Goal: Task Accomplishment & Management: Complete application form

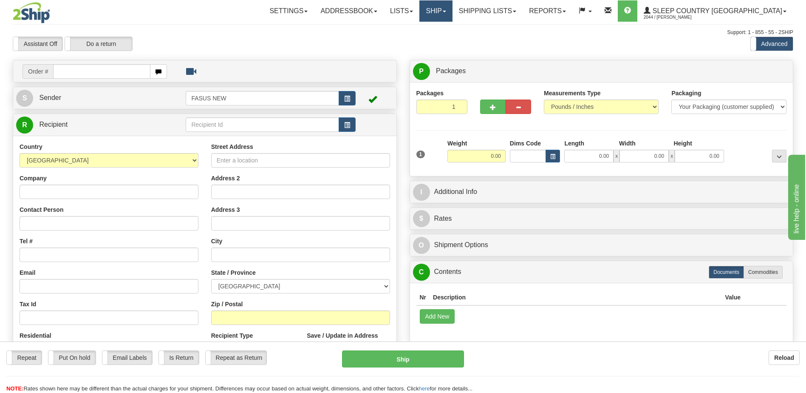
click at [452, 8] on link "Ship" at bounding box center [435, 10] width 33 height 21
click at [444, 42] on span "OnHold / Order Queue" at bounding box center [414, 40] width 60 height 7
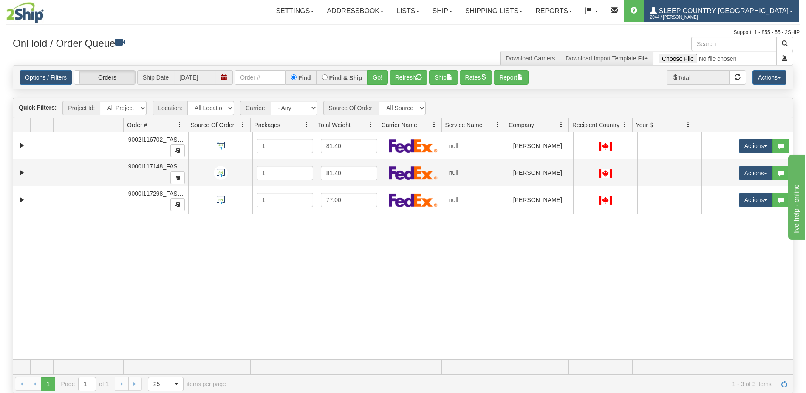
click at [714, 13] on span "2044 / [PERSON_NAME]" at bounding box center [682, 17] width 64 height 8
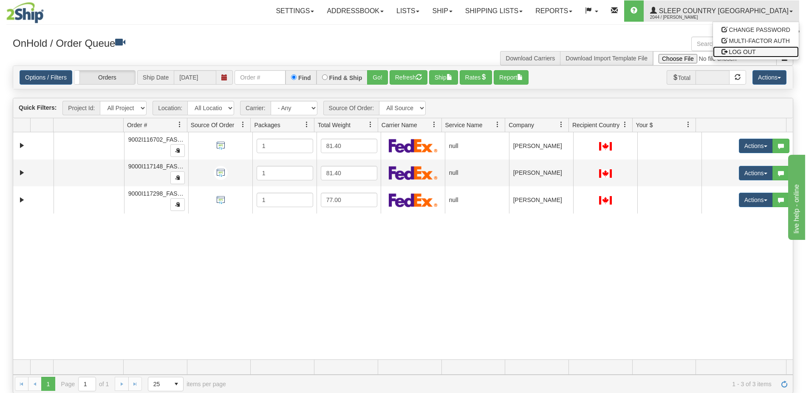
click at [743, 52] on span "LOG OUT" at bounding box center [742, 51] width 27 height 7
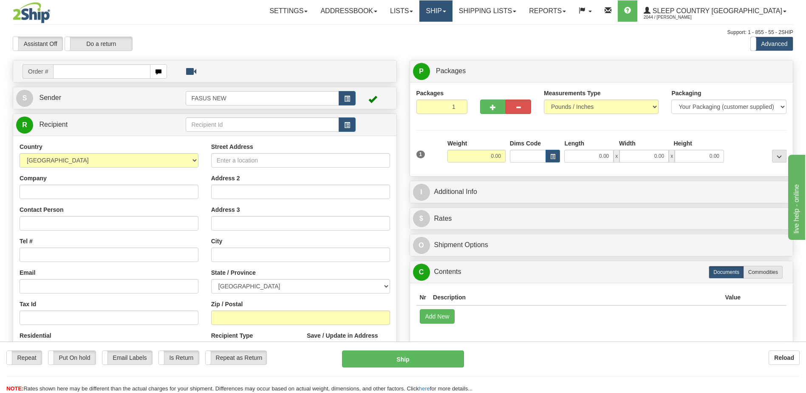
click at [452, 8] on link "Ship" at bounding box center [435, 10] width 33 height 21
click at [444, 42] on span "OnHold / Order Queue" at bounding box center [414, 40] width 60 height 7
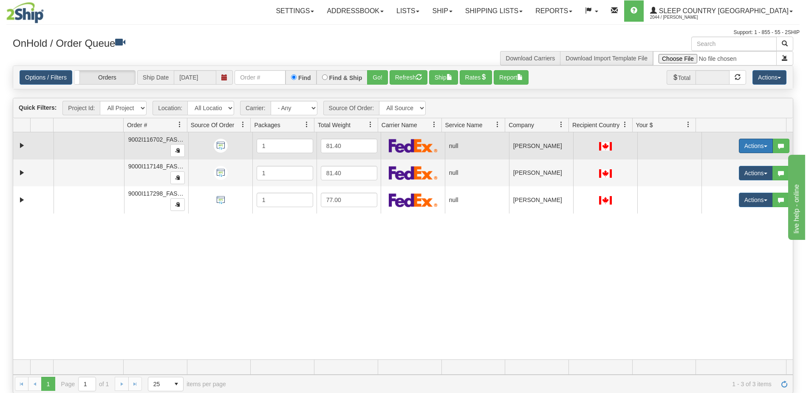
click at [749, 146] on button "Actions" at bounding box center [756, 146] width 34 height 14
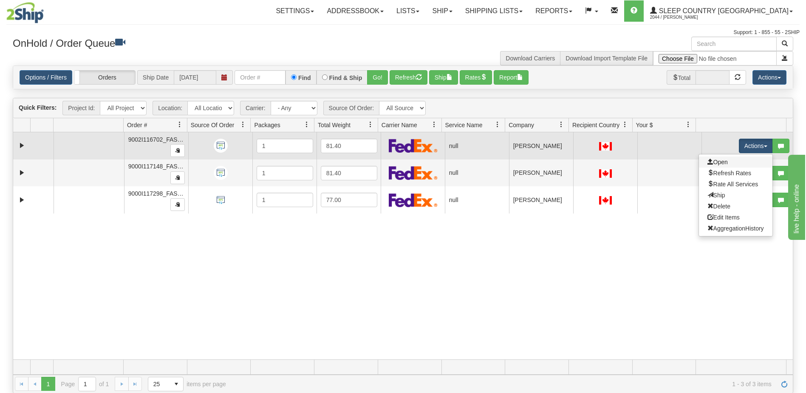
click at [723, 163] on link "Open" at bounding box center [736, 161] width 74 height 11
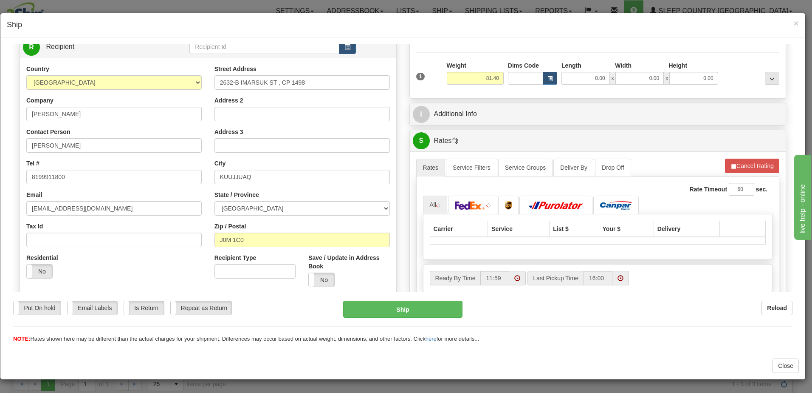
scroll to position [127, 0]
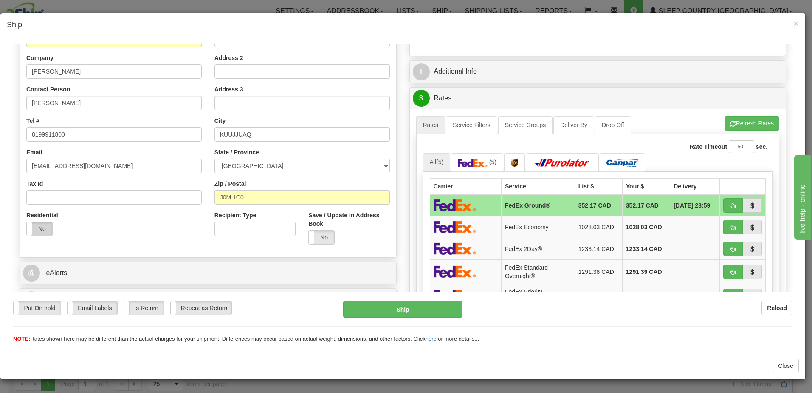
click at [36, 229] on label "No" at bounding box center [39, 228] width 25 height 14
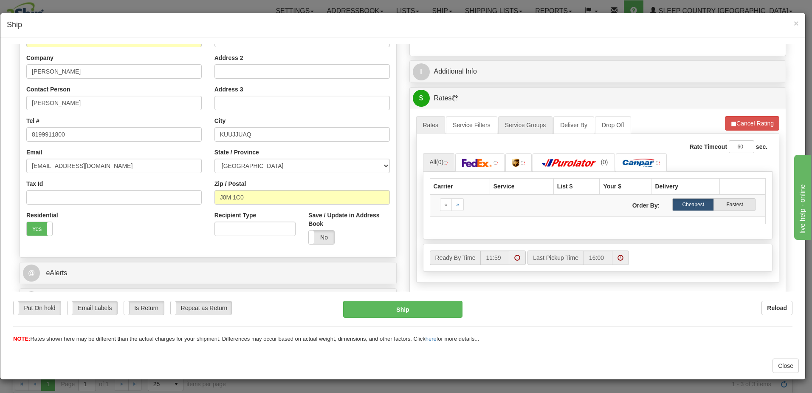
scroll to position [0, 0]
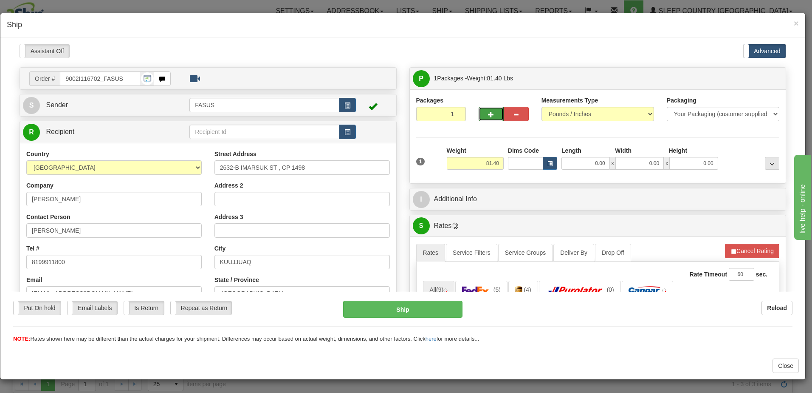
click at [488, 113] on span "button" at bounding box center [491, 114] width 6 height 6
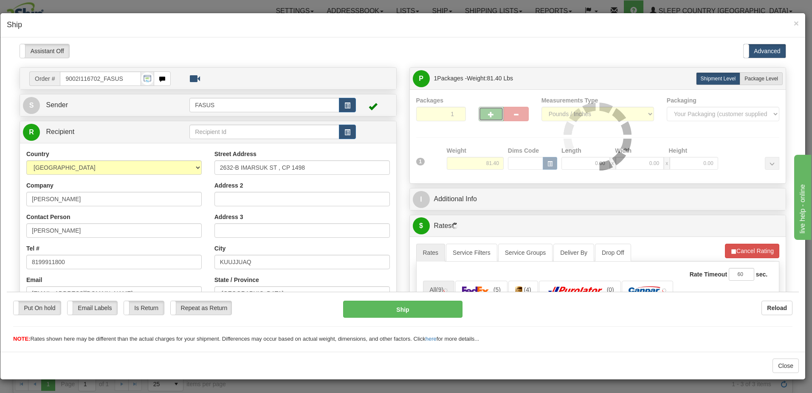
type input "2"
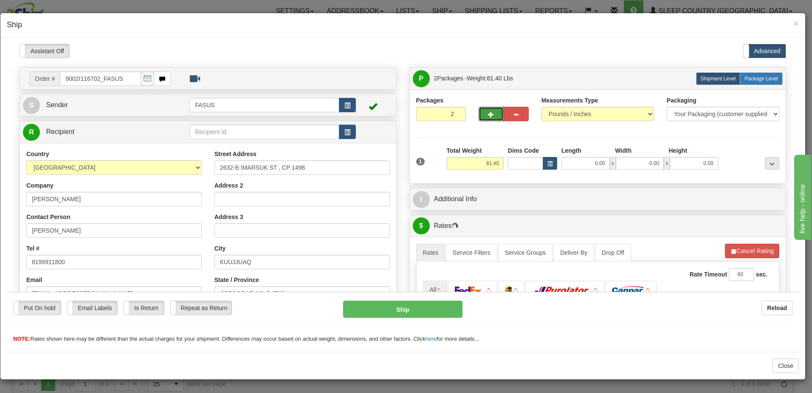
click at [758, 78] on span "Package Level" at bounding box center [762, 78] width 34 height 6
radio input "true"
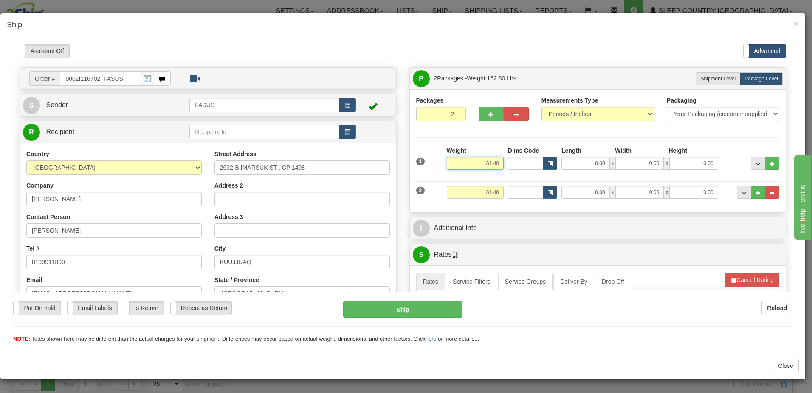
drag, startPoint x: 470, startPoint y: 157, endPoint x: 526, endPoint y: 161, distance: 56.2
click at [526, 161] on div "1 Weight 81.40 Dims Code x x" at bounding box center [598, 161] width 368 height 30
type input "61.60"
type input "83.00"
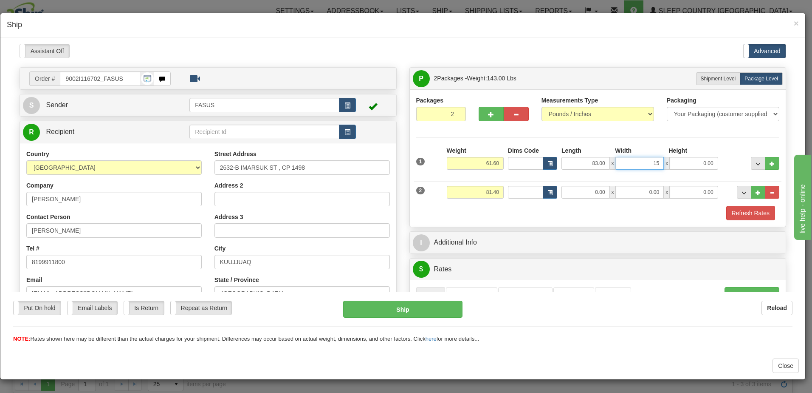
type input "15.00"
type input "4.00"
click at [742, 191] on span "..." at bounding box center [744, 192] width 5 height 5
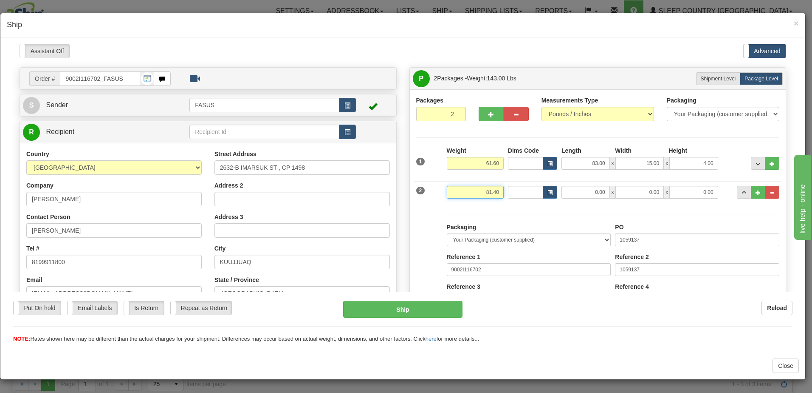
drag, startPoint x: 478, startPoint y: 189, endPoint x: 500, endPoint y: 188, distance: 21.7
click at [500, 188] on input "81.40" at bounding box center [475, 191] width 57 height 13
type input "31.70"
drag, startPoint x: 480, startPoint y: 158, endPoint x: 523, endPoint y: 169, distance: 45.0
click at [524, 169] on div "1 Weight 61.60 Dims Code x x" at bounding box center [598, 161] width 368 height 30
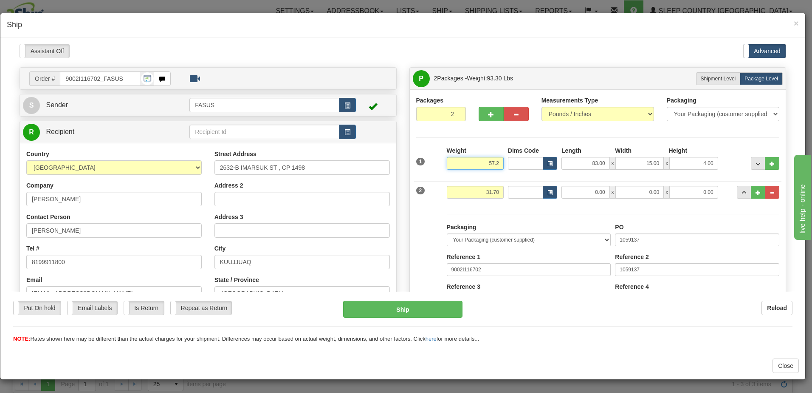
type input "57.20"
type input "83.50"
type input "15.00"
type input "4.00"
drag, startPoint x: 478, startPoint y: 189, endPoint x: 505, endPoint y: 192, distance: 27.4
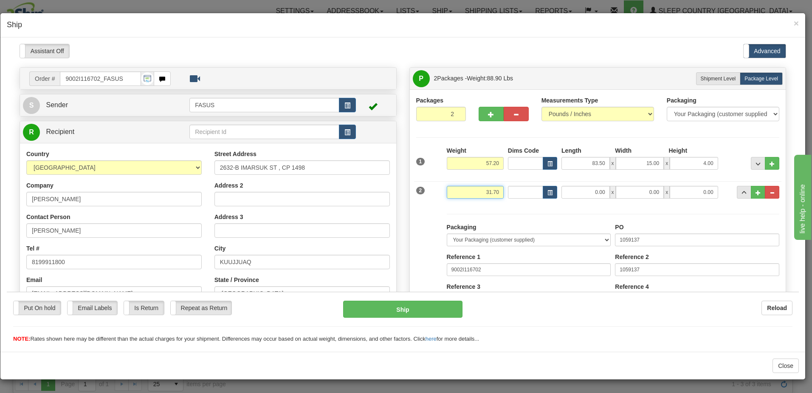
click at [506, 192] on div "2 Weight 31.70 Dims Code Length Width Height" at bounding box center [598, 190] width 368 height 28
type input "1"
type input "23.00"
type input "67.00"
type input "14.00"
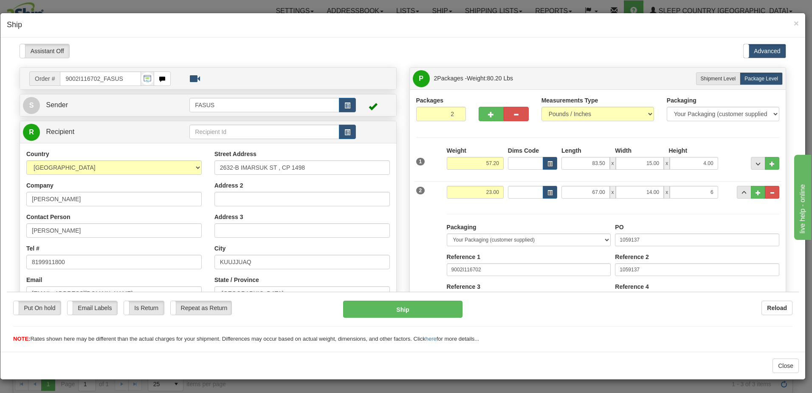
type input "6.00"
click at [726, 166] on div at bounding box center [751, 157] width 61 height 23
click at [756, 163] on span "..." at bounding box center [758, 163] width 5 height 5
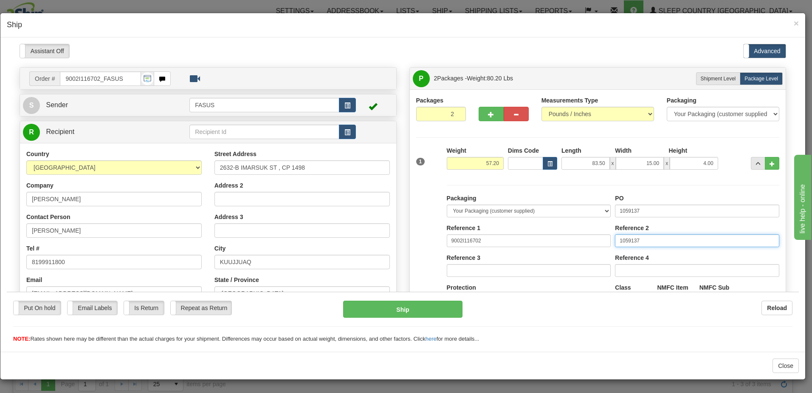
drag, startPoint x: 651, startPoint y: 242, endPoint x: 591, endPoint y: 236, distance: 59.8
click at [591, 236] on div "Packaging Your Packaging (customer supplied) Envelope (carrier supplied) Pack (…" at bounding box center [613, 271] width 337 height 156
drag, startPoint x: 658, startPoint y: 209, endPoint x: 419, endPoint y: 200, distance: 238.9
click at [419, 200] on div "Packaging Your Packaging (customer supplied) Envelope (carrier supplied) Pack (…" at bounding box center [598, 263] width 368 height 174
type input "1028404"
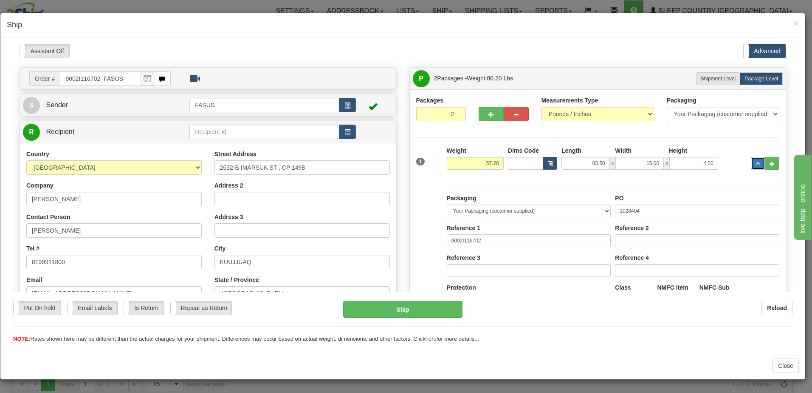
click at [756, 164] on span "..." at bounding box center [758, 163] width 5 height 5
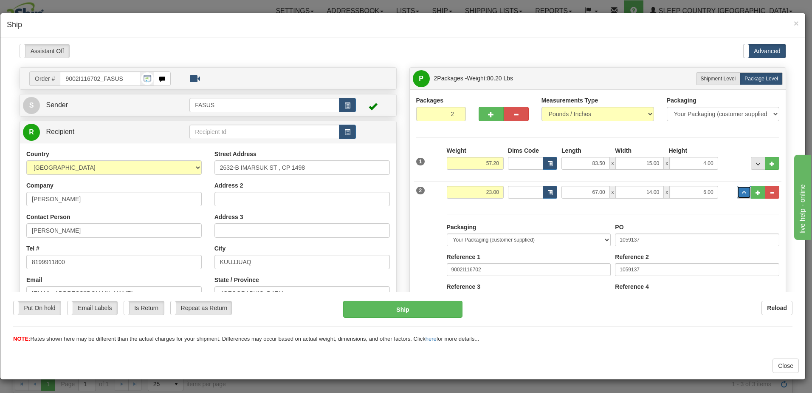
drag, startPoint x: 735, startPoint y: 192, endPoint x: 698, endPoint y: 218, distance: 44.3
click at [737, 192] on button "..." at bounding box center [744, 191] width 14 height 13
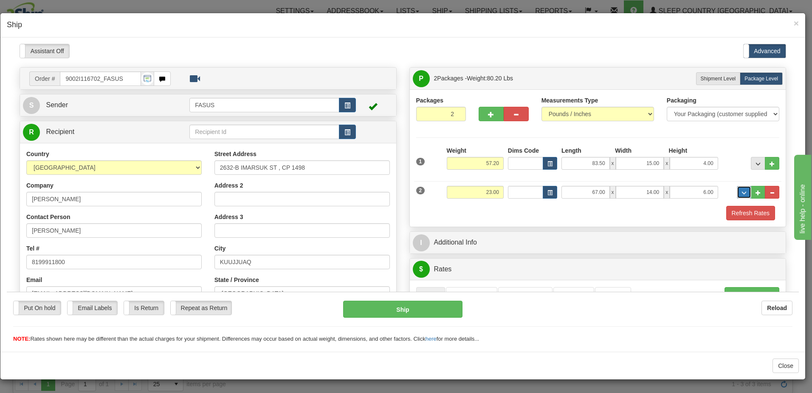
click at [740, 187] on button "..." at bounding box center [744, 191] width 14 height 13
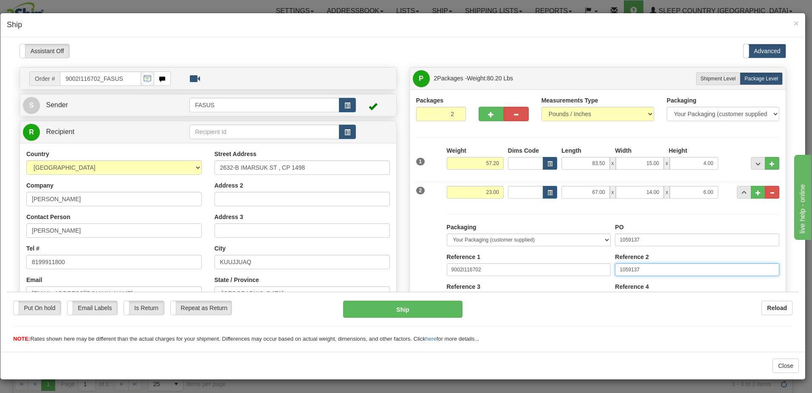
drag, startPoint x: 646, startPoint y: 266, endPoint x: 551, endPoint y: 275, distance: 95.6
click at [551, 275] on div "Packaging Your Packaging (customer supplied) Envelope (carrier supplied) Pack (…" at bounding box center [613, 300] width 337 height 156
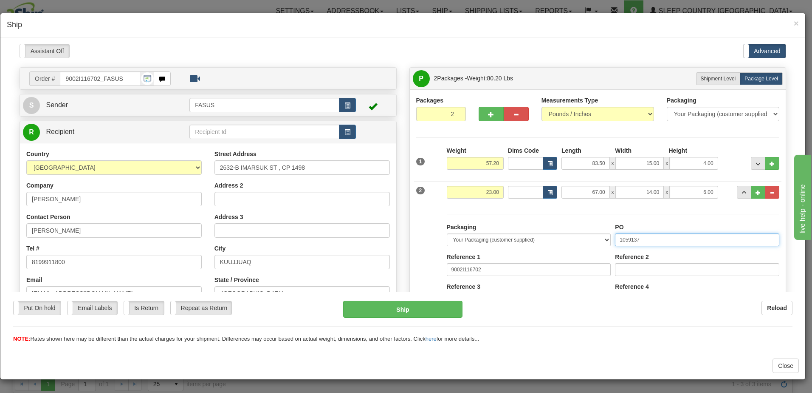
drag, startPoint x: 642, startPoint y: 237, endPoint x: 563, endPoint y: 242, distance: 79.6
click at [563, 242] on div "Packaging Your Packaging (customer supplied) Envelope (carrier supplied) Pack (…" at bounding box center [613, 300] width 337 height 156
type input "1028402"
click at [742, 191] on span "..." at bounding box center [744, 192] width 5 height 5
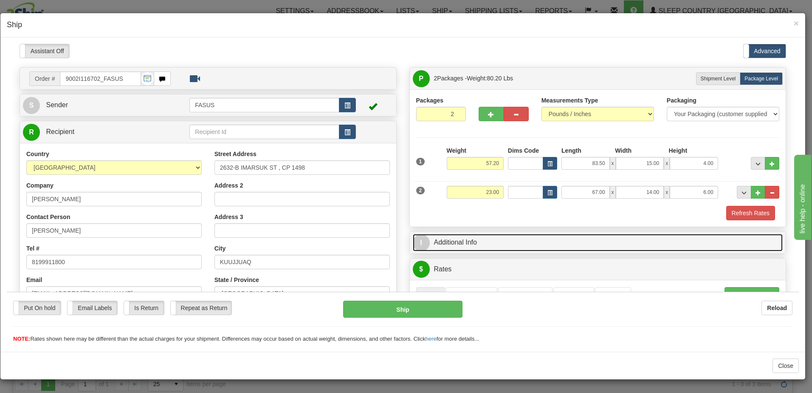
click at [539, 245] on link "I Additional Info" at bounding box center [598, 241] width 370 height 17
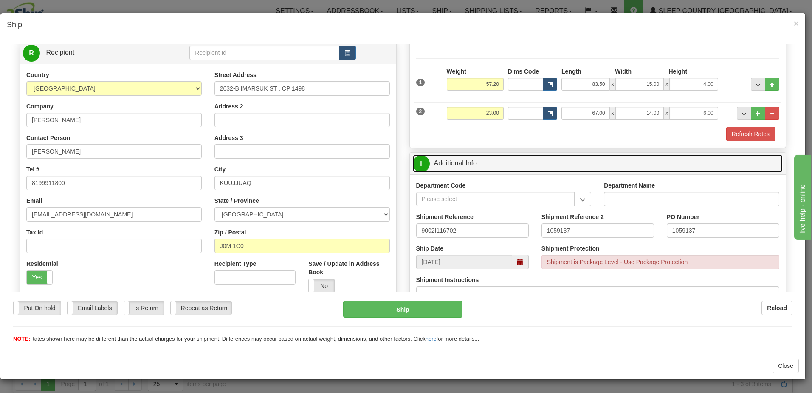
scroll to position [85, 0]
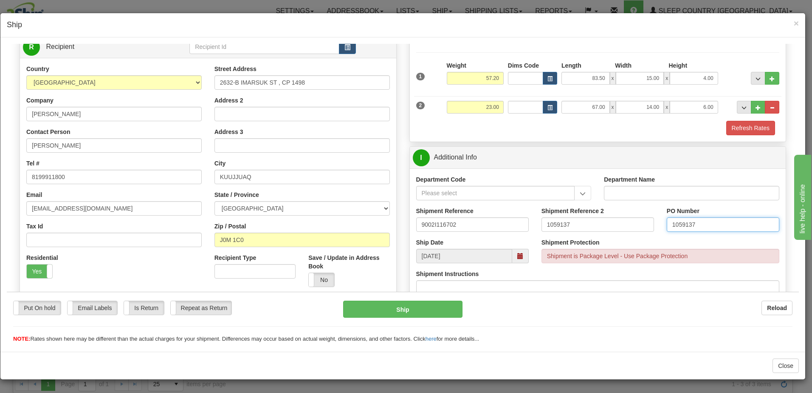
drag, startPoint x: 653, startPoint y: 226, endPoint x: 553, endPoint y: 232, distance: 100.4
click at [553, 231] on div "Shipment Reference 9002I116702 Shipment Reference 2 1059137 PO Number 1059137" at bounding box center [598, 221] width 376 height 31
drag, startPoint x: 527, startPoint y: 227, endPoint x: 447, endPoint y: 229, distance: 80.3
click at [435, 229] on div "Shipment Reference 9002I116702 Shipment Reference 2 1059137 PO Number" at bounding box center [598, 221] width 376 height 31
click at [671, 222] on input "PO Number" at bounding box center [723, 224] width 113 height 14
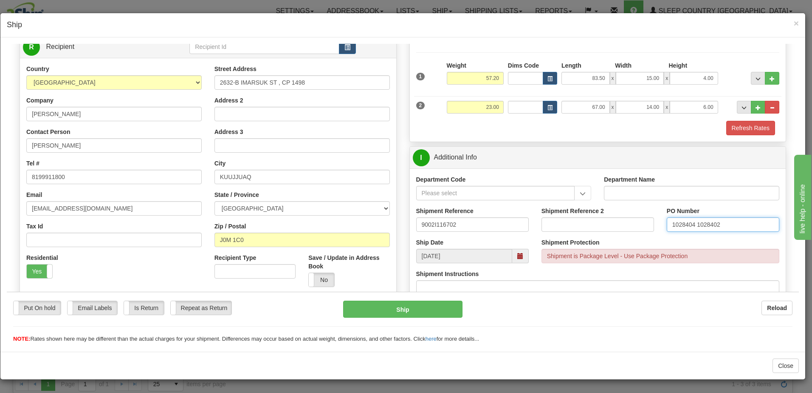
type input "1028404 1028402"
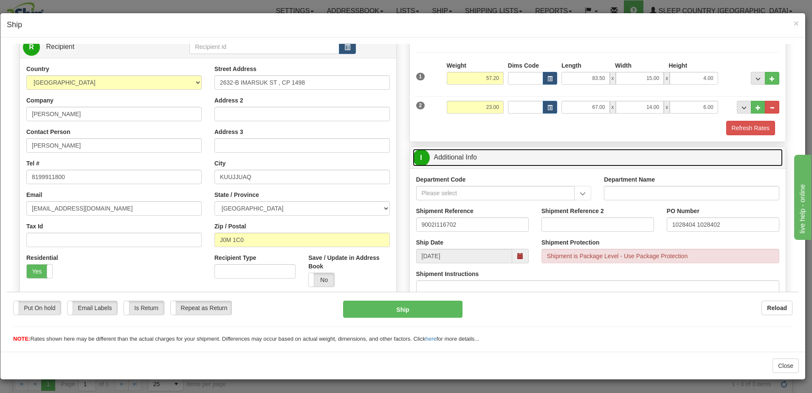
click at [535, 150] on link "I Additional Info" at bounding box center [598, 156] width 370 height 17
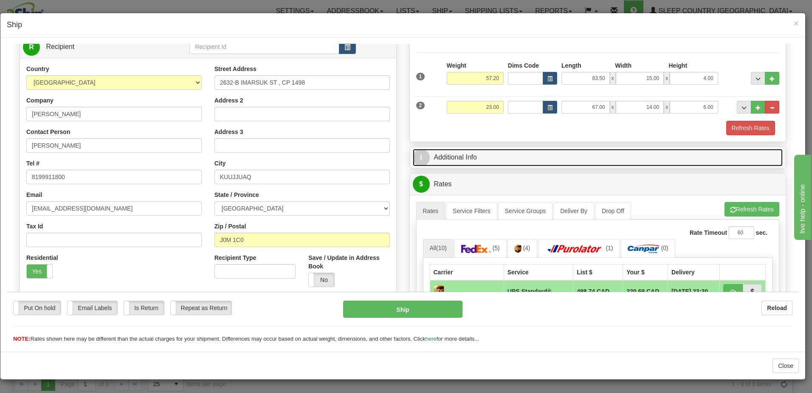
scroll to position [127, 0]
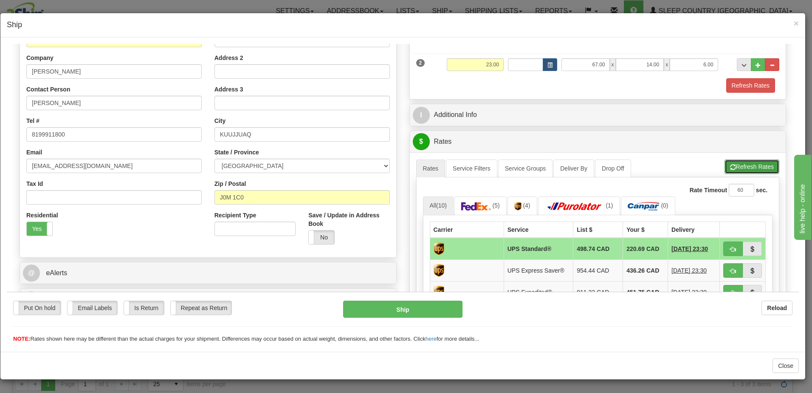
click at [734, 167] on button "Refresh Rates" at bounding box center [752, 166] width 55 height 14
click at [730, 246] on span "button" at bounding box center [733, 249] width 6 height 6
type input "11"
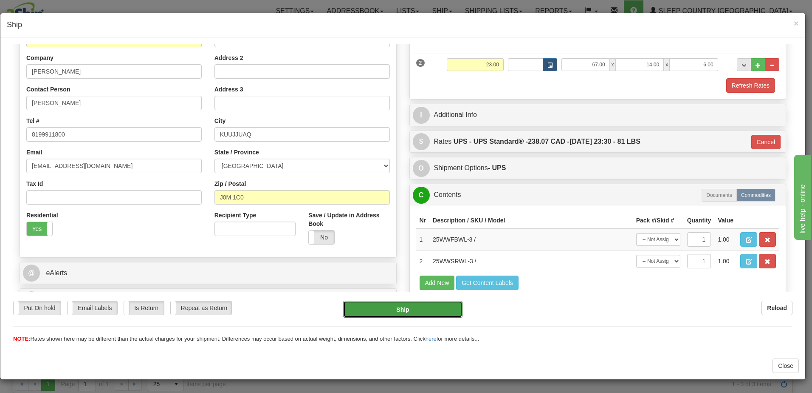
click at [418, 308] on button "Ship" at bounding box center [402, 308] width 119 height 17
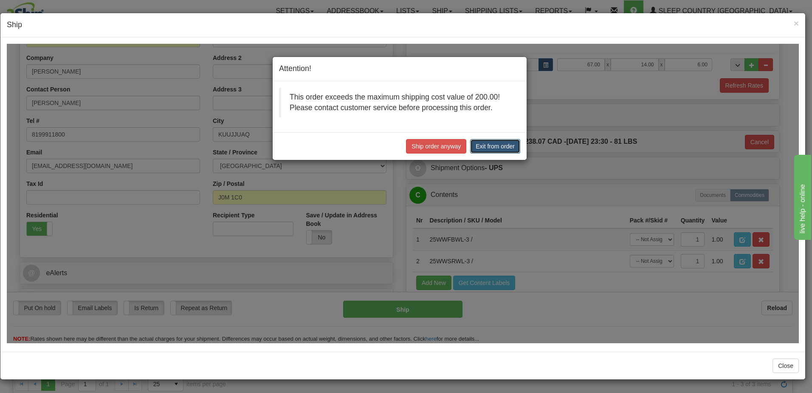
click at [495, 147] on button "Exit from order" at bounding box center [495, 146] width 50 height 14
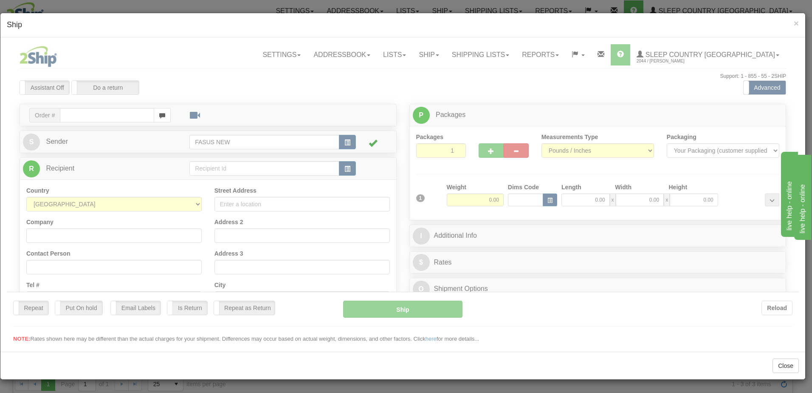
scroll to position [0, 0]
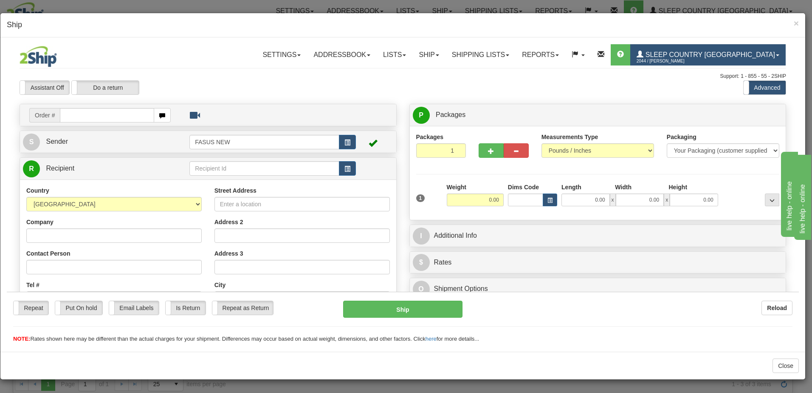
click at [704, 51] on span "Sleep Country [GEOGRAPHIC_DATA]" at bounding box center [710, 54] width 132 height 7
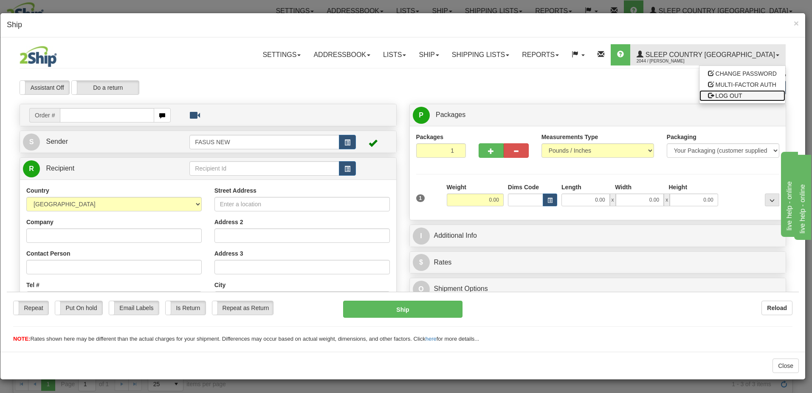
click at [733, 94] on span "LOG OUT" at bounding box center [729, 95] width 27 height 7
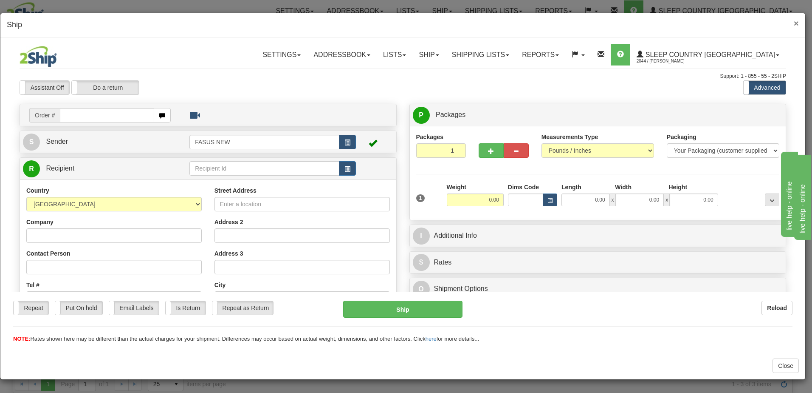
click at [796, 24] on span "×" at bounding box center [796, 23] width 5 height 10
click at [797, 23] on span "×" at bounding box center [796, 23] width 5 height 10
click at [798, 23] on span "×" at bounding box center [796, 23] width 5 height 10
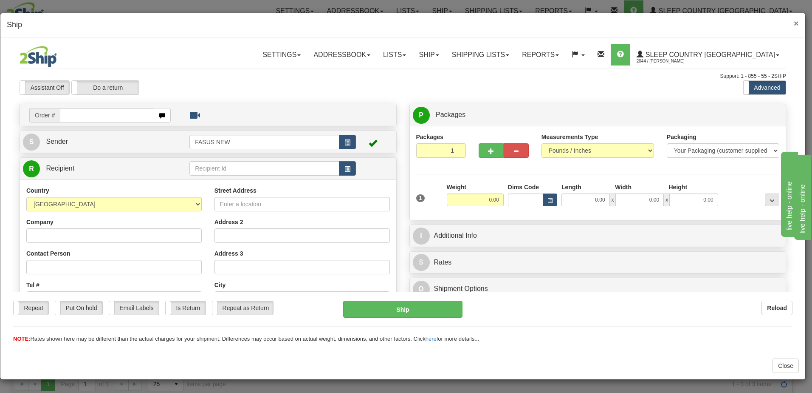
click at [798, 23] on span "×" at bounding box center [796, 23] width 5 height 10
